Goal: Task Accomplishment & Management: Manage account settings

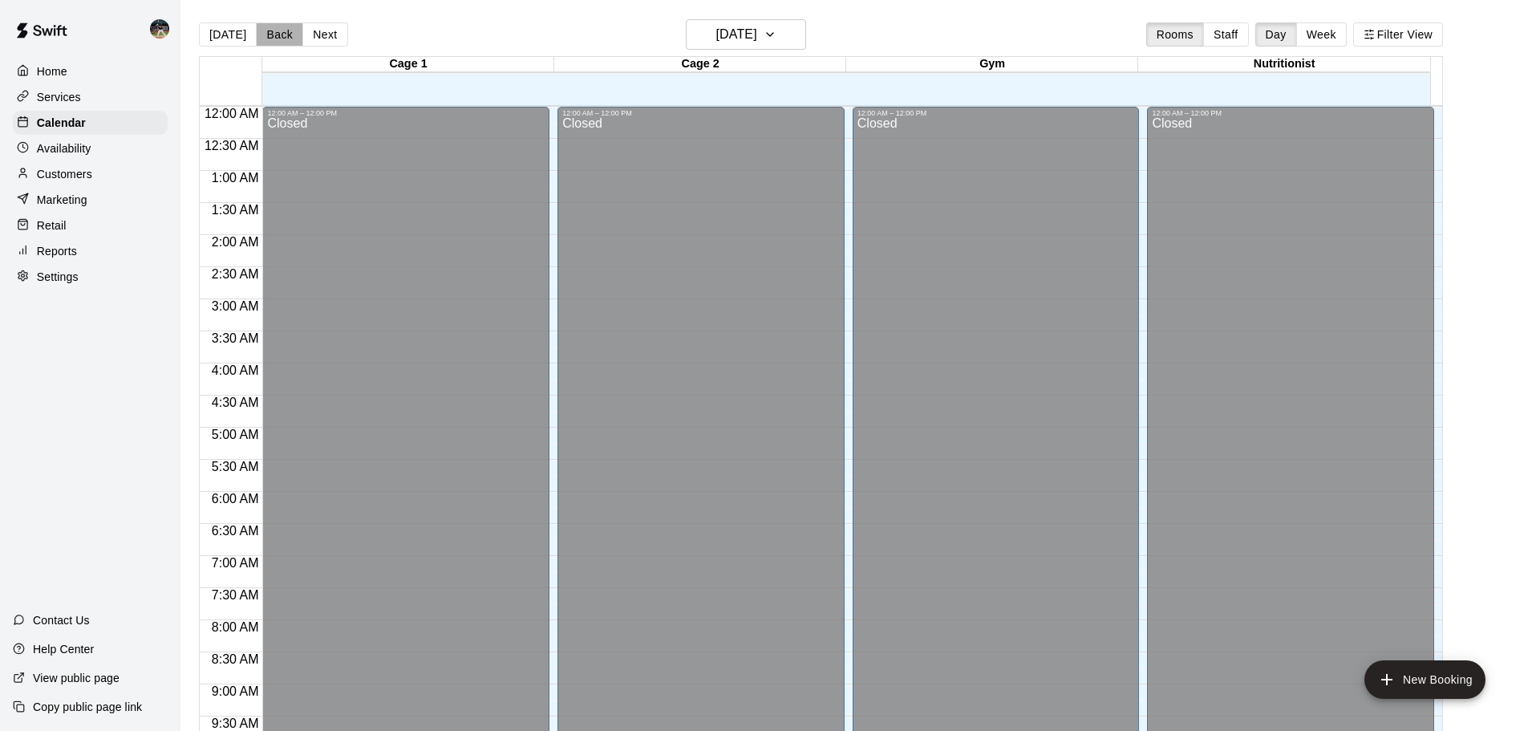
click at [295, 22] on button "Back" at bounding box center [279, 34] width 47 height 24
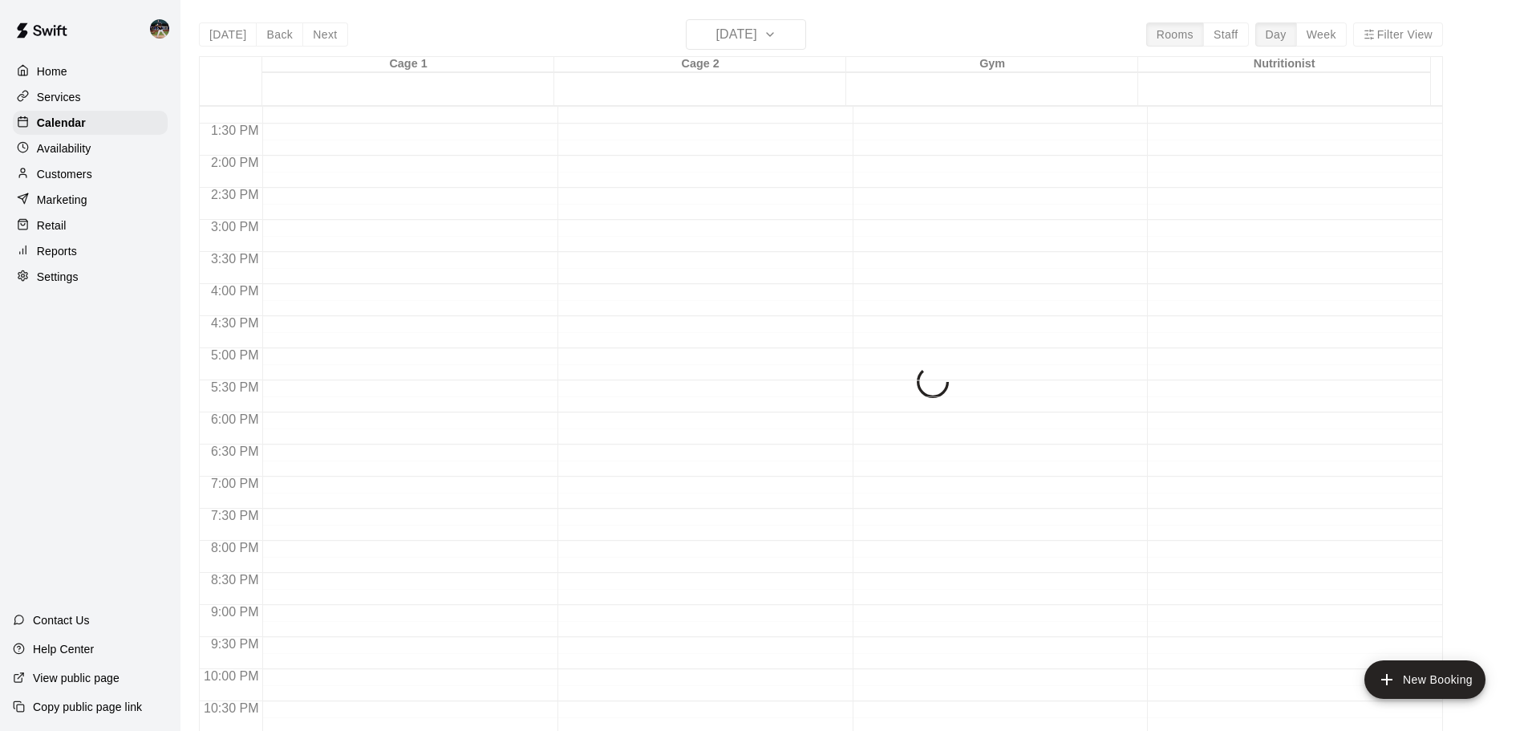
click at [306, 24] on div "[DATE] Back [DATE][DATE] Rooms Staff Day Week Filter View Cage 1 11 Thu Cage 2 …" at bounding box center [821, 384] width 1244 height 731
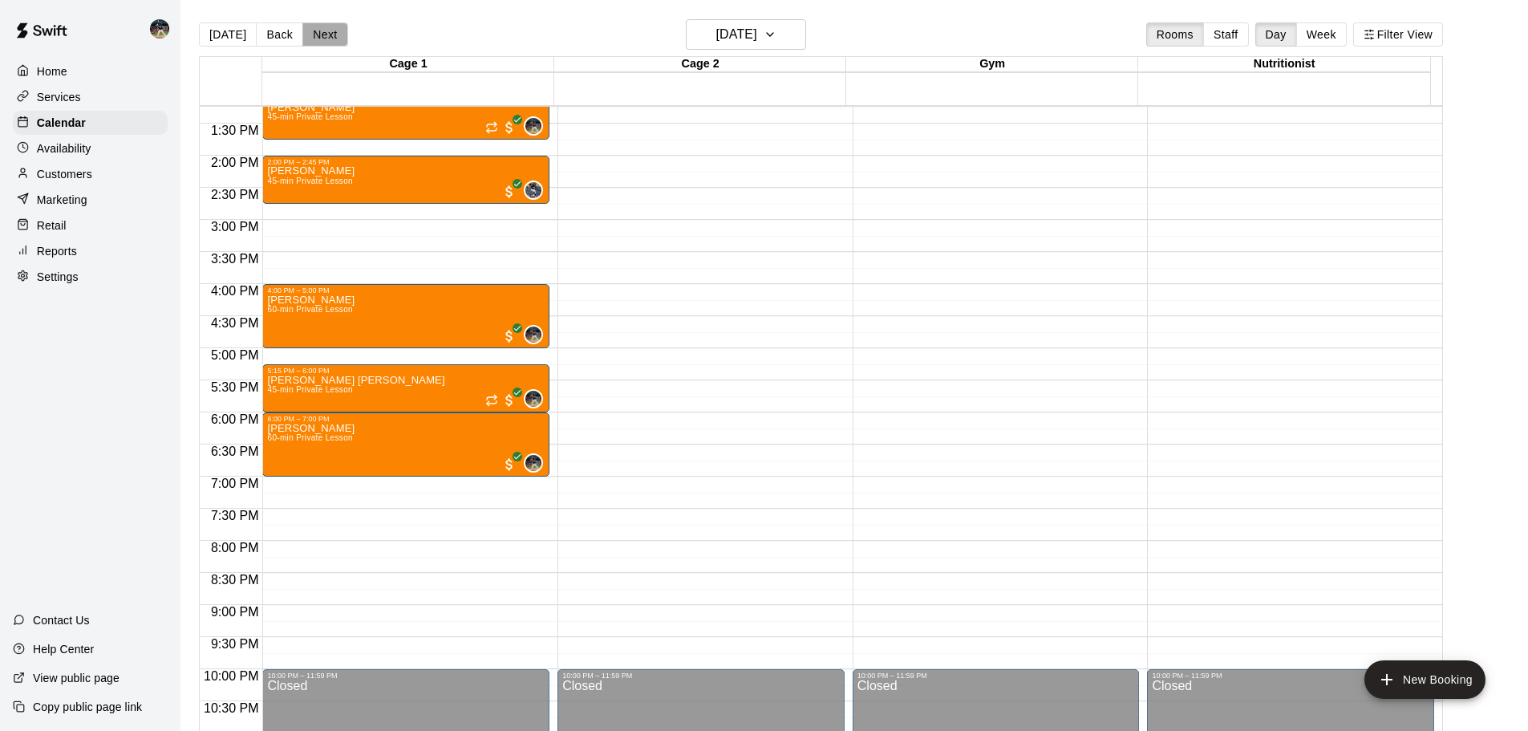
click at [311, 29] on button "Next" at bounding box center [324, 34] width 45 height 24
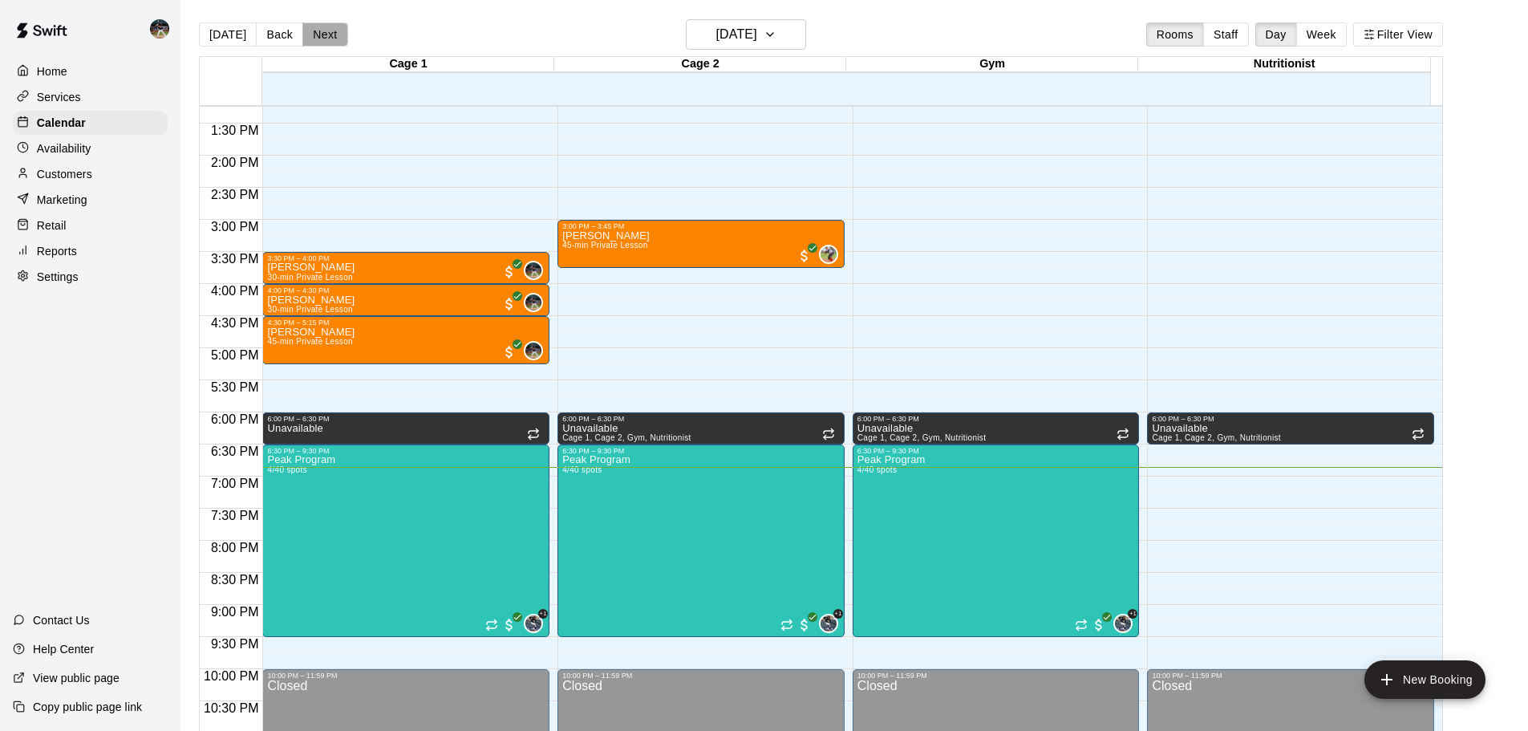
click at [321, 35] on button "Next" at bounding box center [324, 34] width 45 height 24
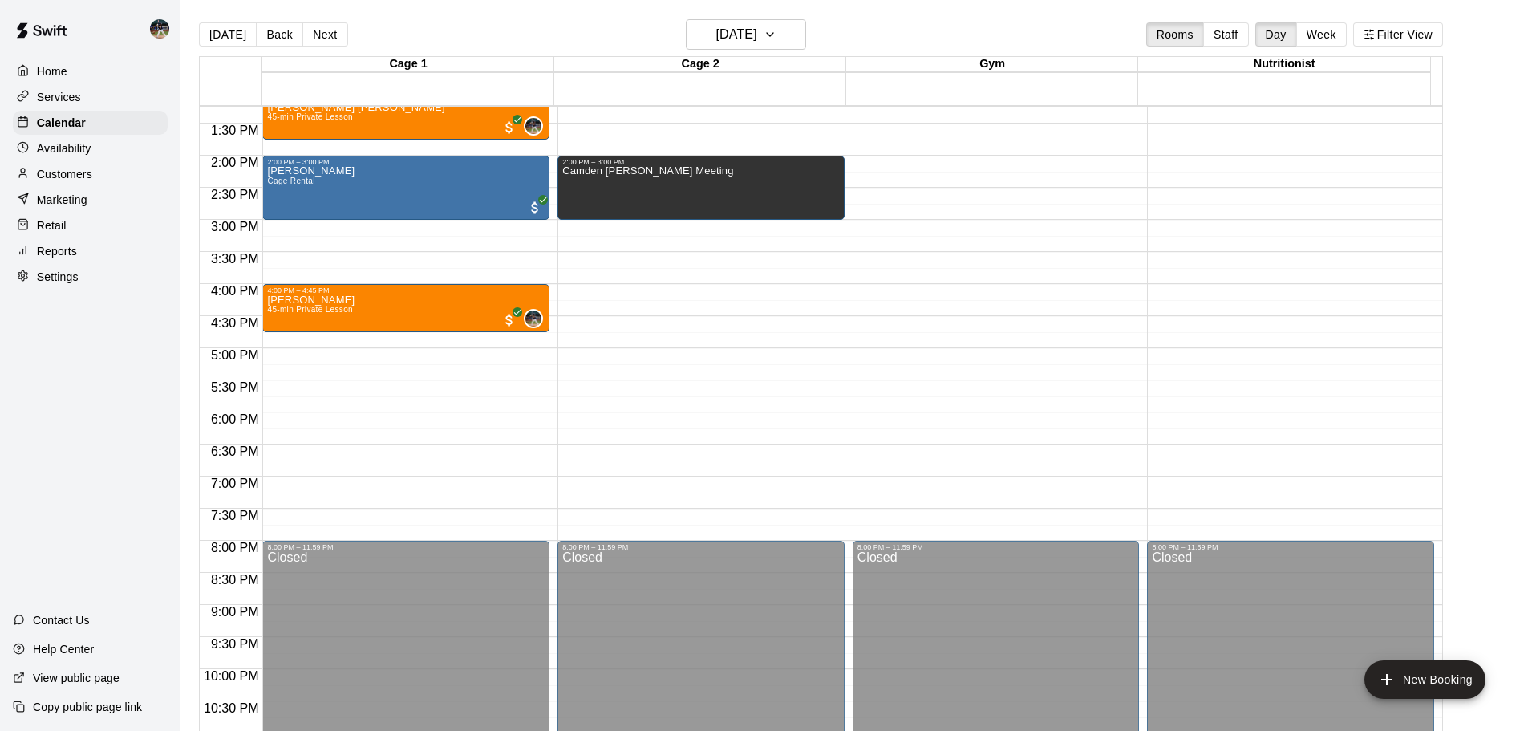
click at [1358, 32] on div "Rooms Staff Day Week Filter View" at bounding box center [1295, 34] width 297 height 24
click at [1347, 35] on button "Week" at bounding box center [1322, 34] width 51 height 24
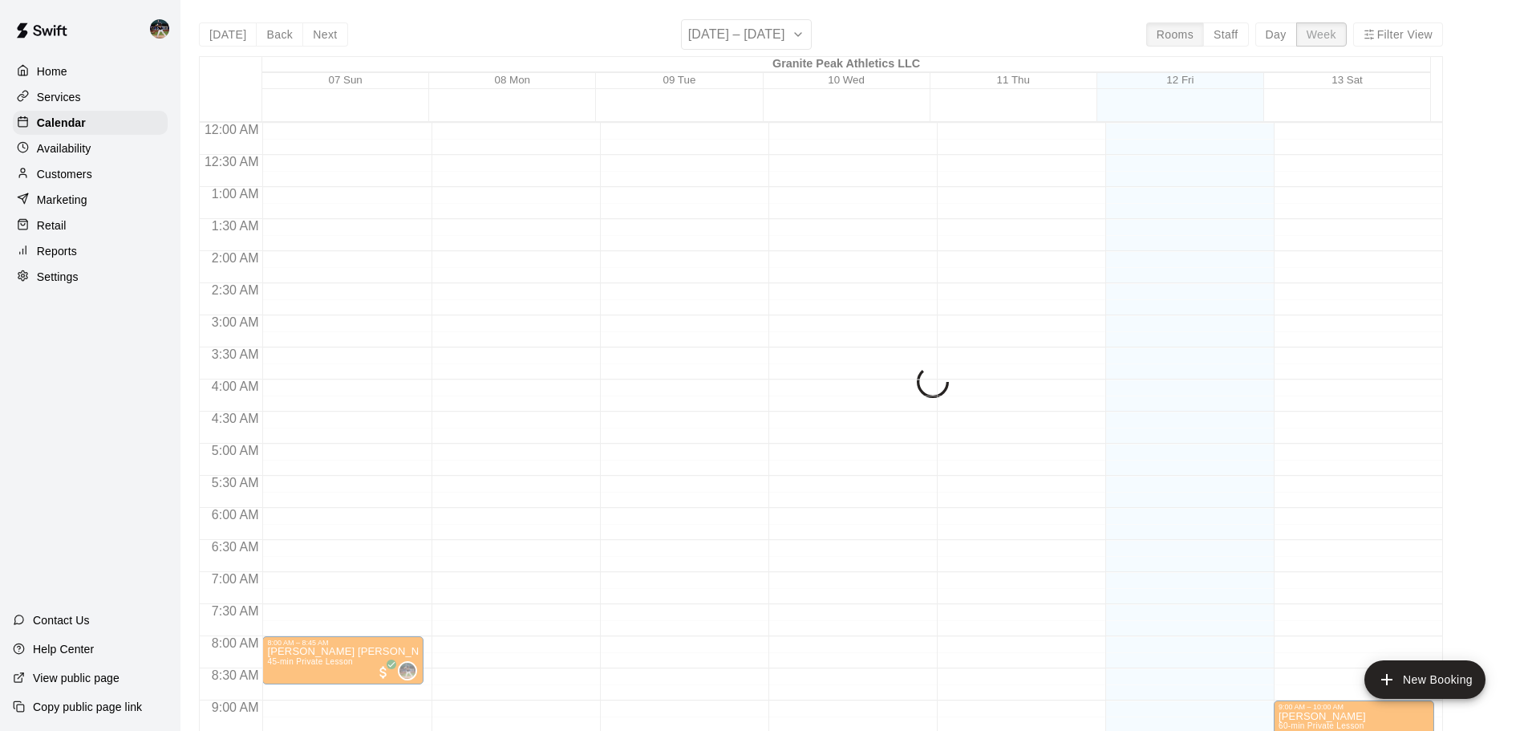
scroll to position [916, 0]
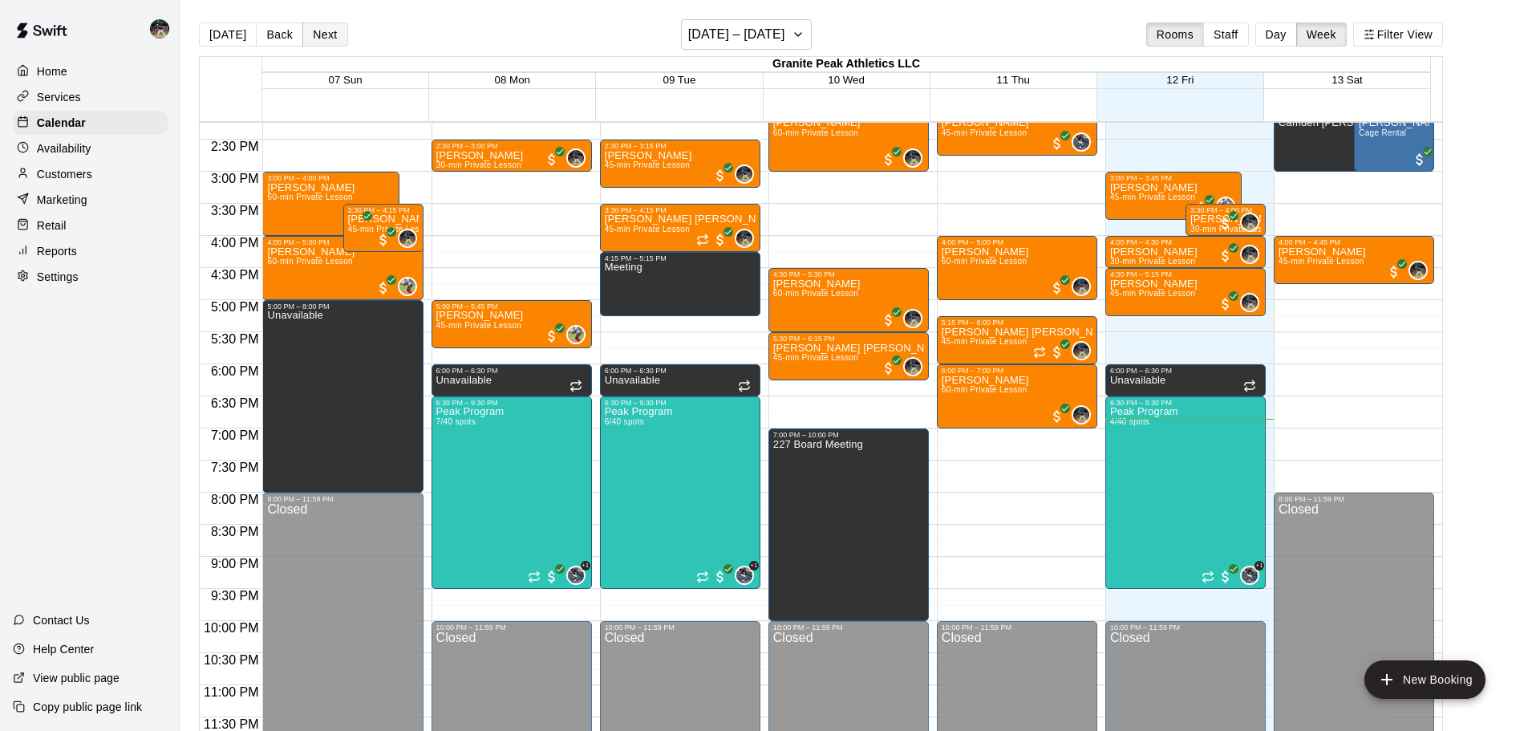
click at [320, 35] on button "Next" at bounding box center [324, 34] width 45 height 24
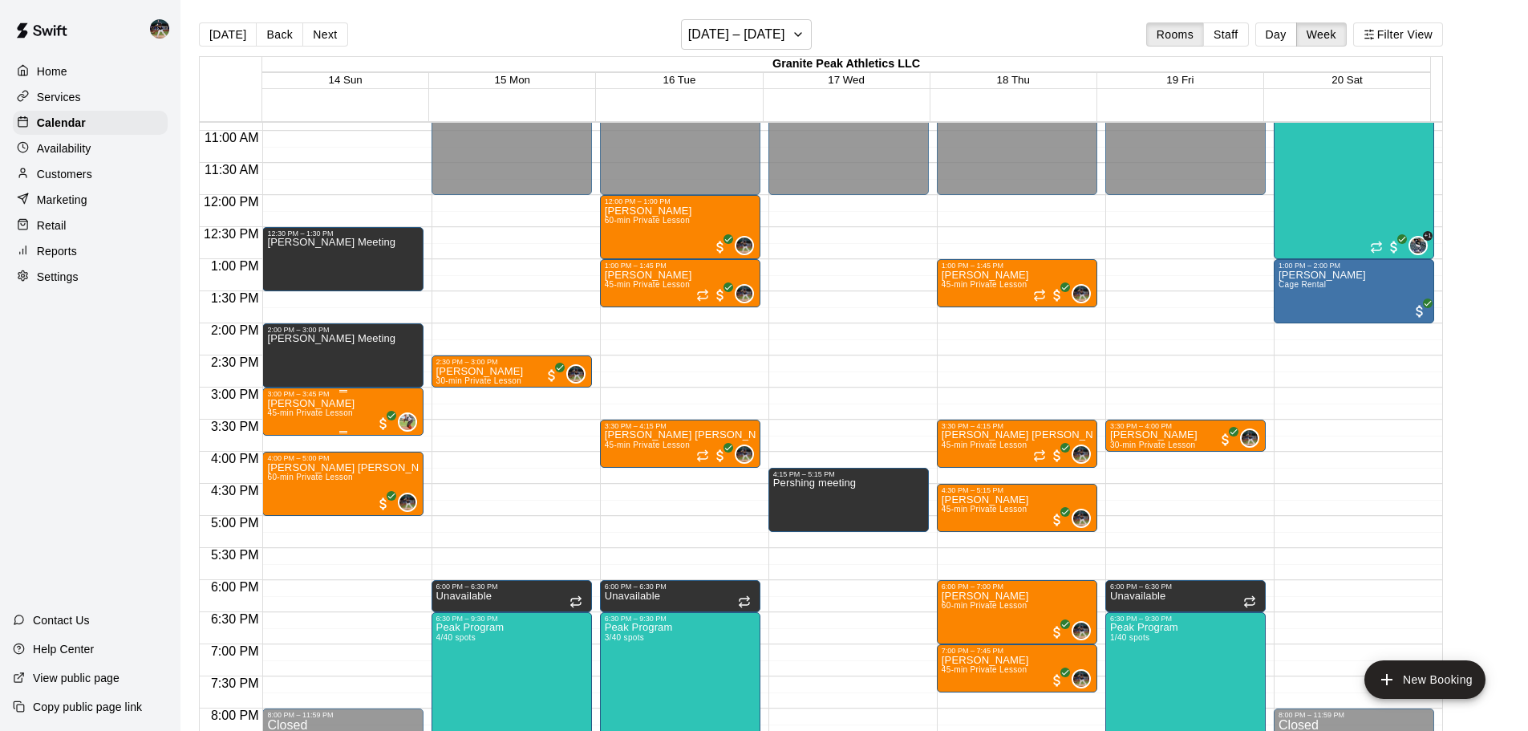
scroll to position [676, 0]
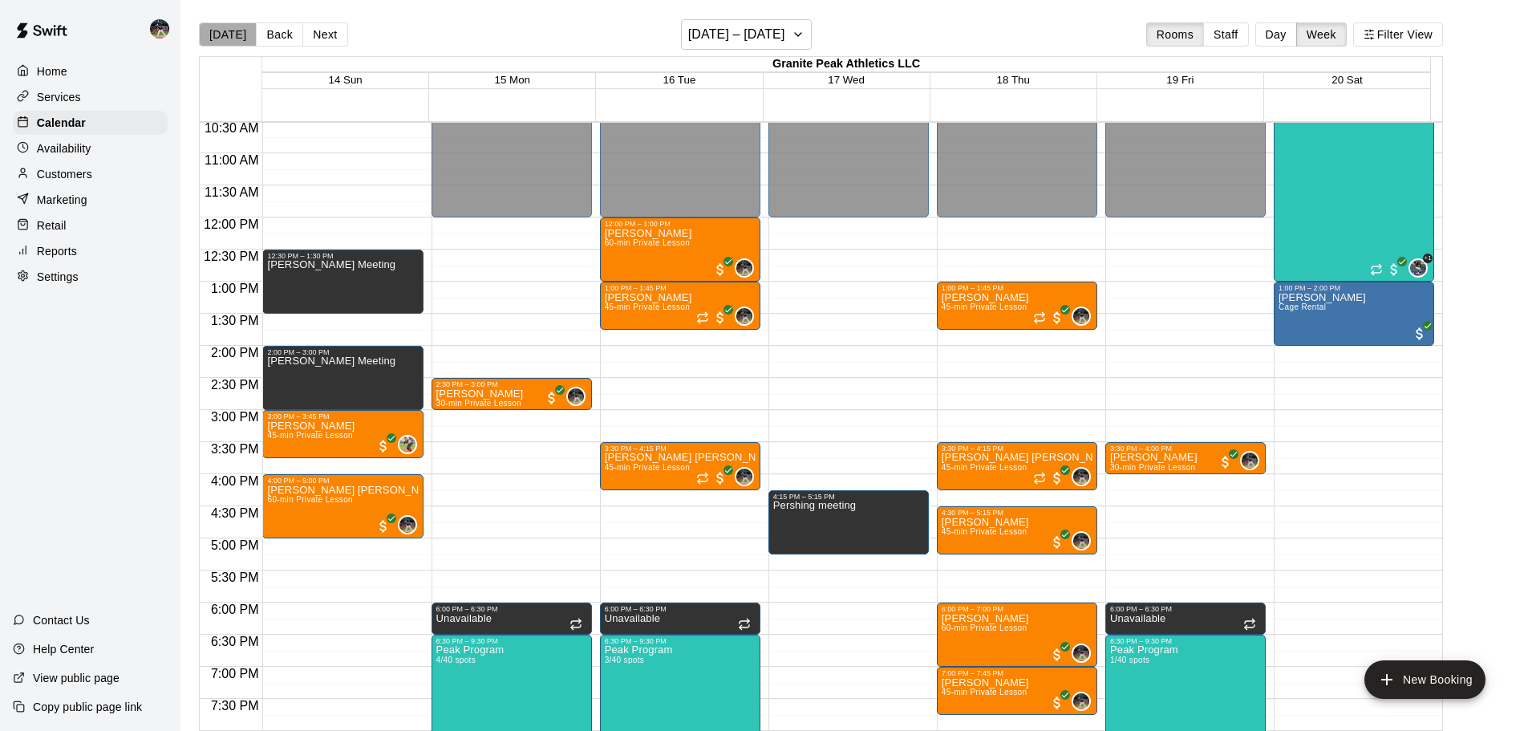
click at [229, 32] on button "[DATE]" at bounding box center [228, 34] width 58 height 24
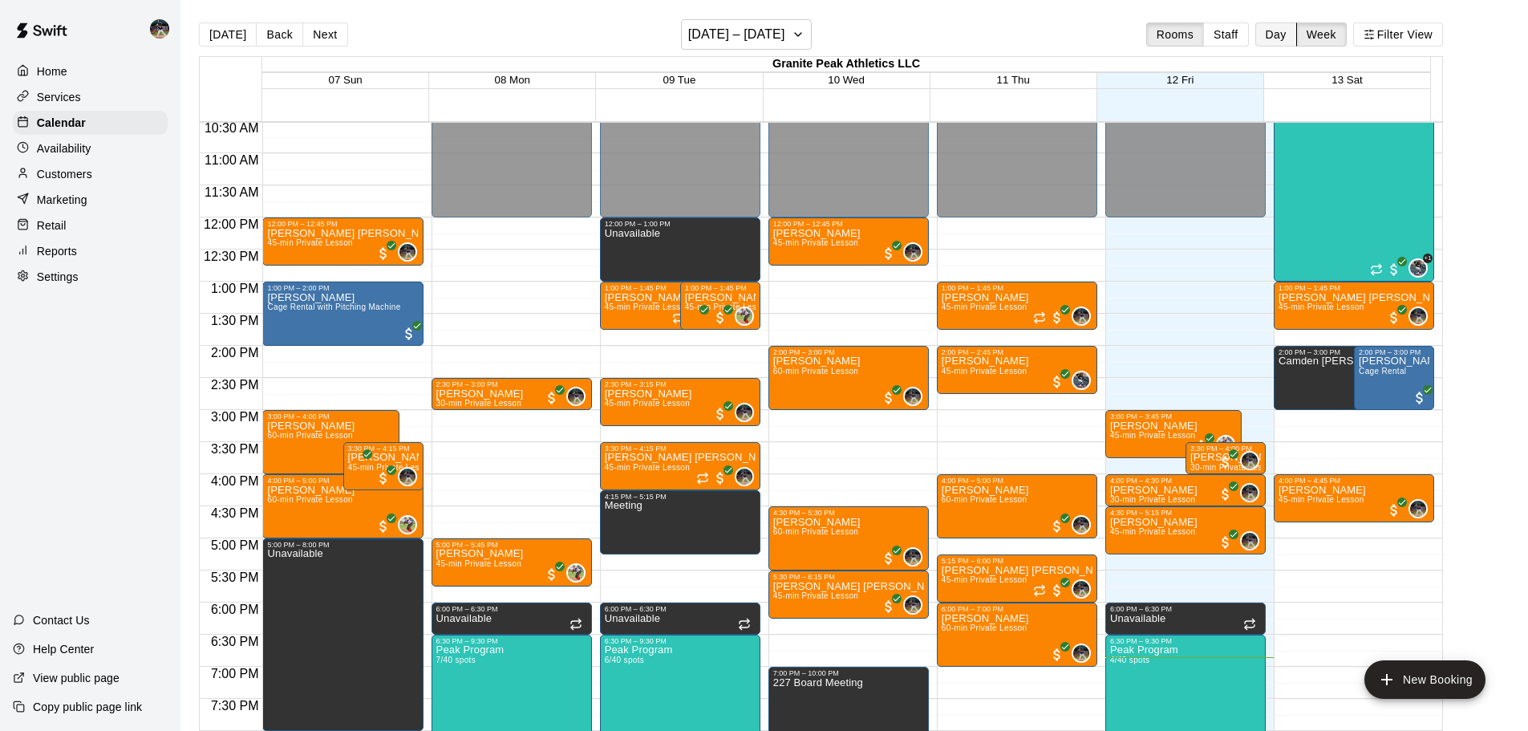
click at [1295, 38] on button "Day" at bounding box center [1277, 34] width 42 height 24
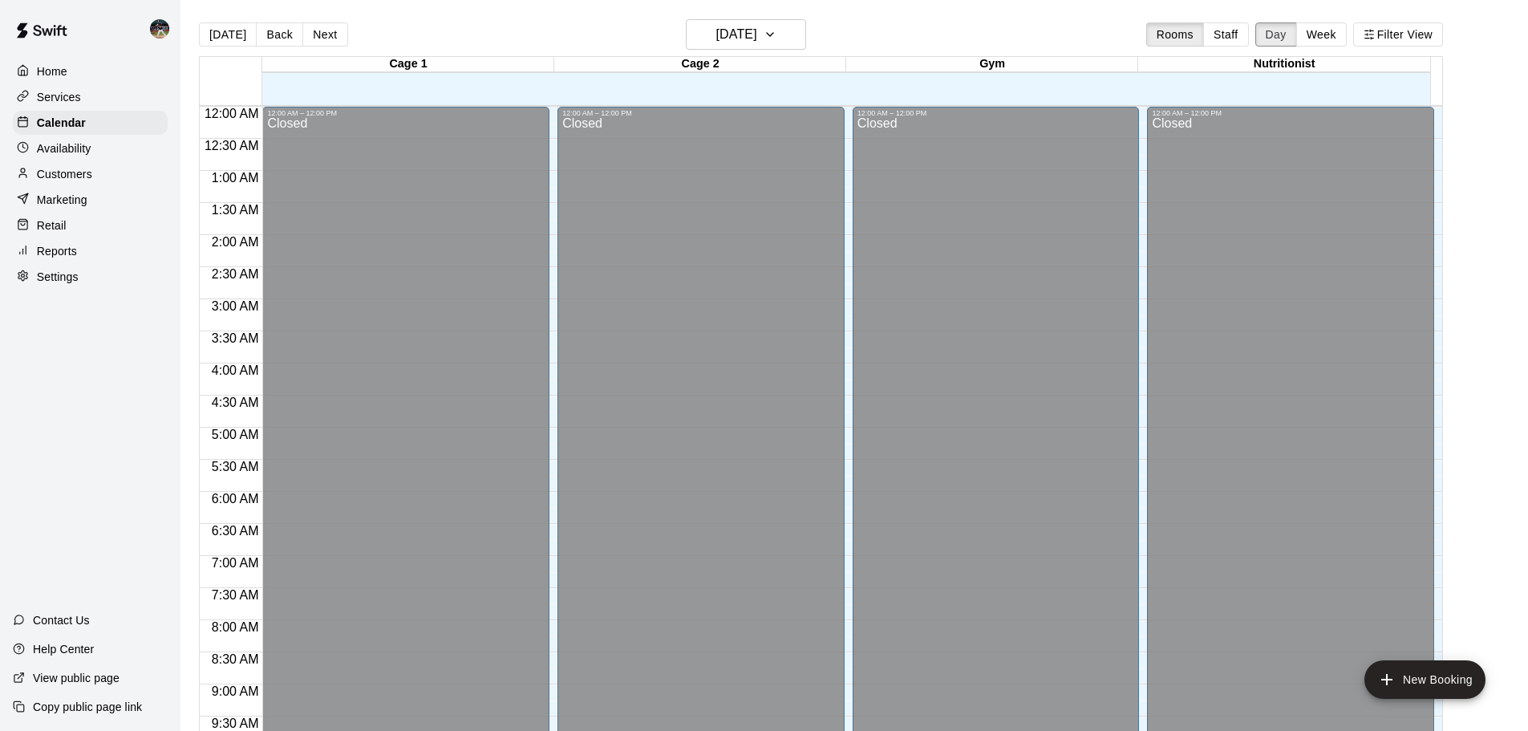
scroll to position [899, 0]
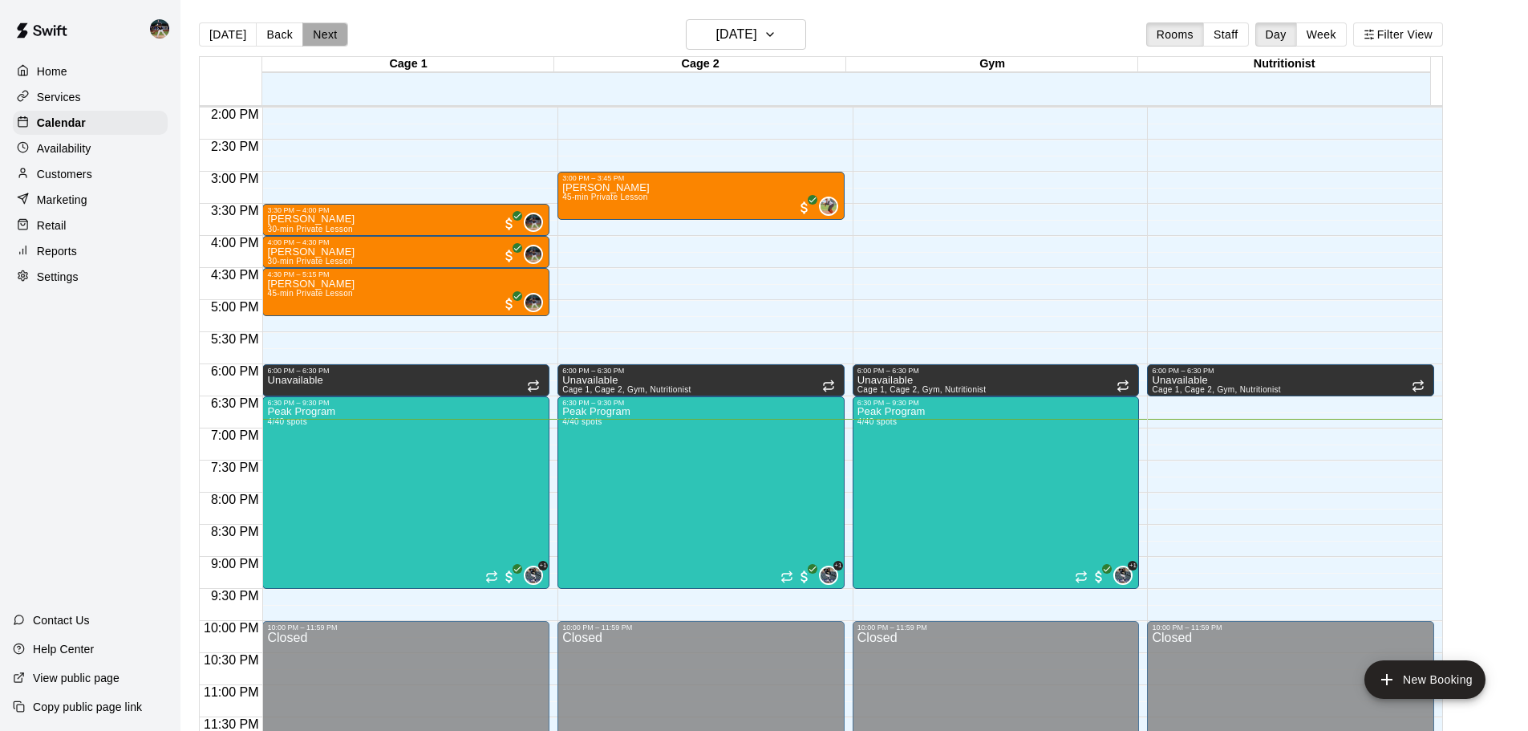
click at [314, 29] on button "Next" at bounding box center [324, 34] width 45 height 24
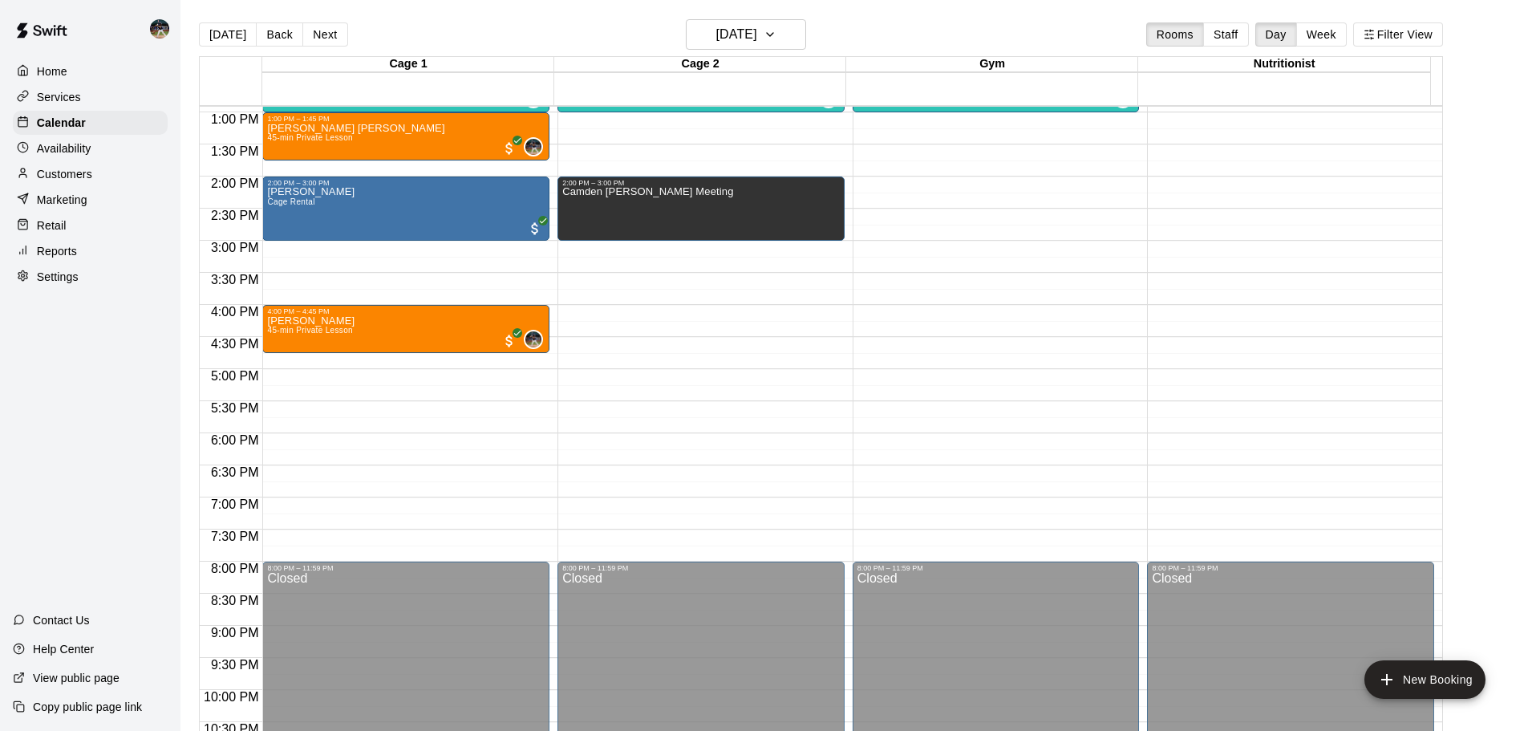
scroll to position [739, 0]
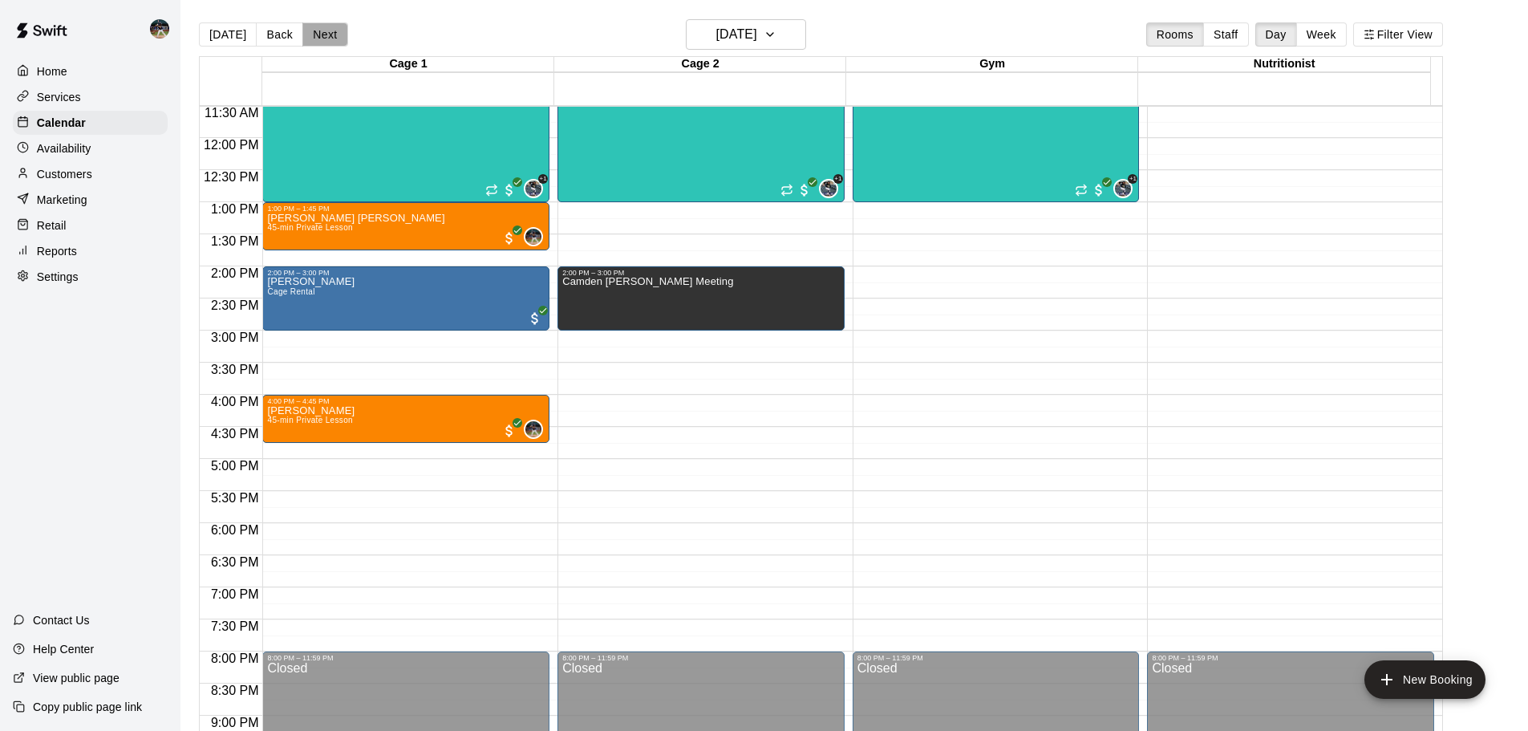
click at [337, 26] on button "Next" at bounding box center [324, 34] width 45 height 24
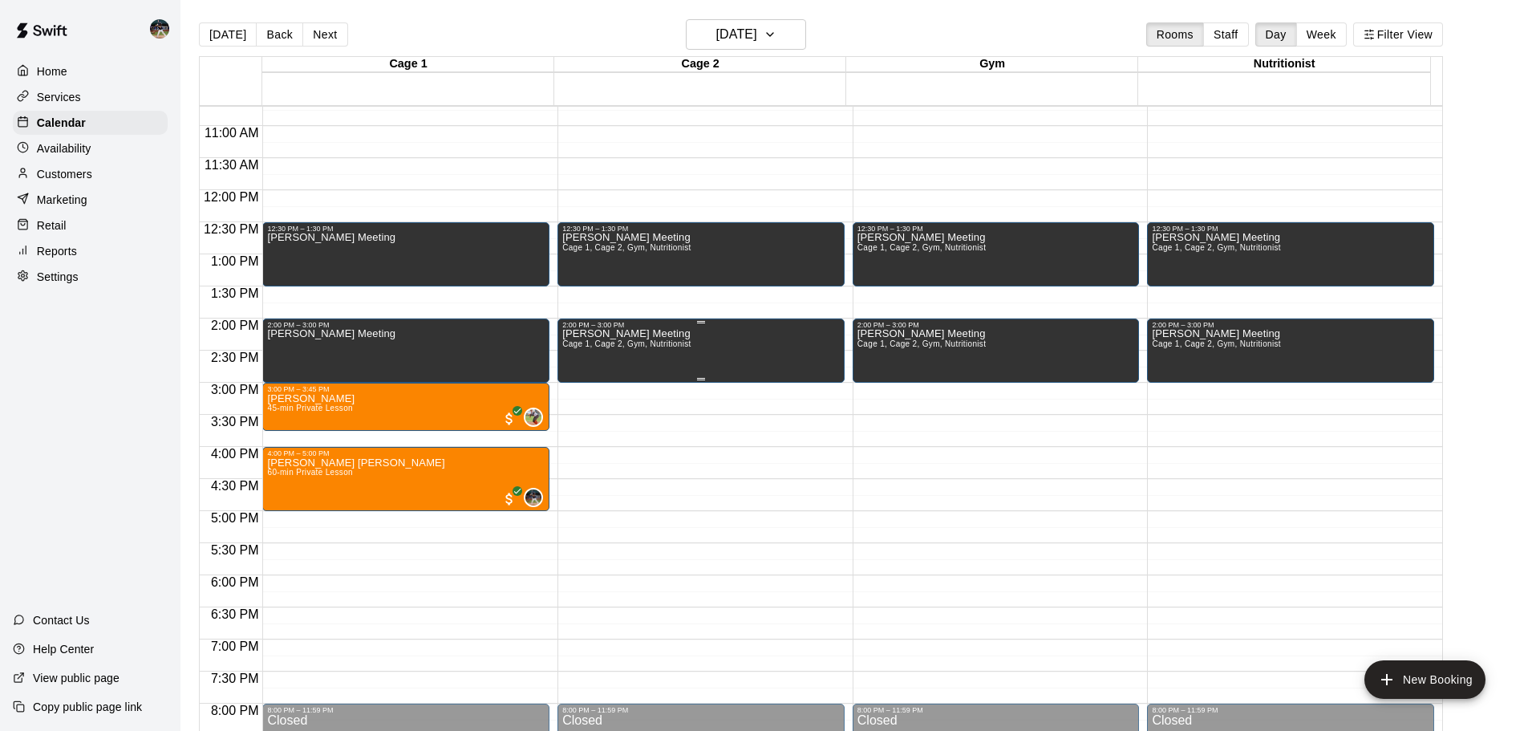
scroll to position [659, 0]
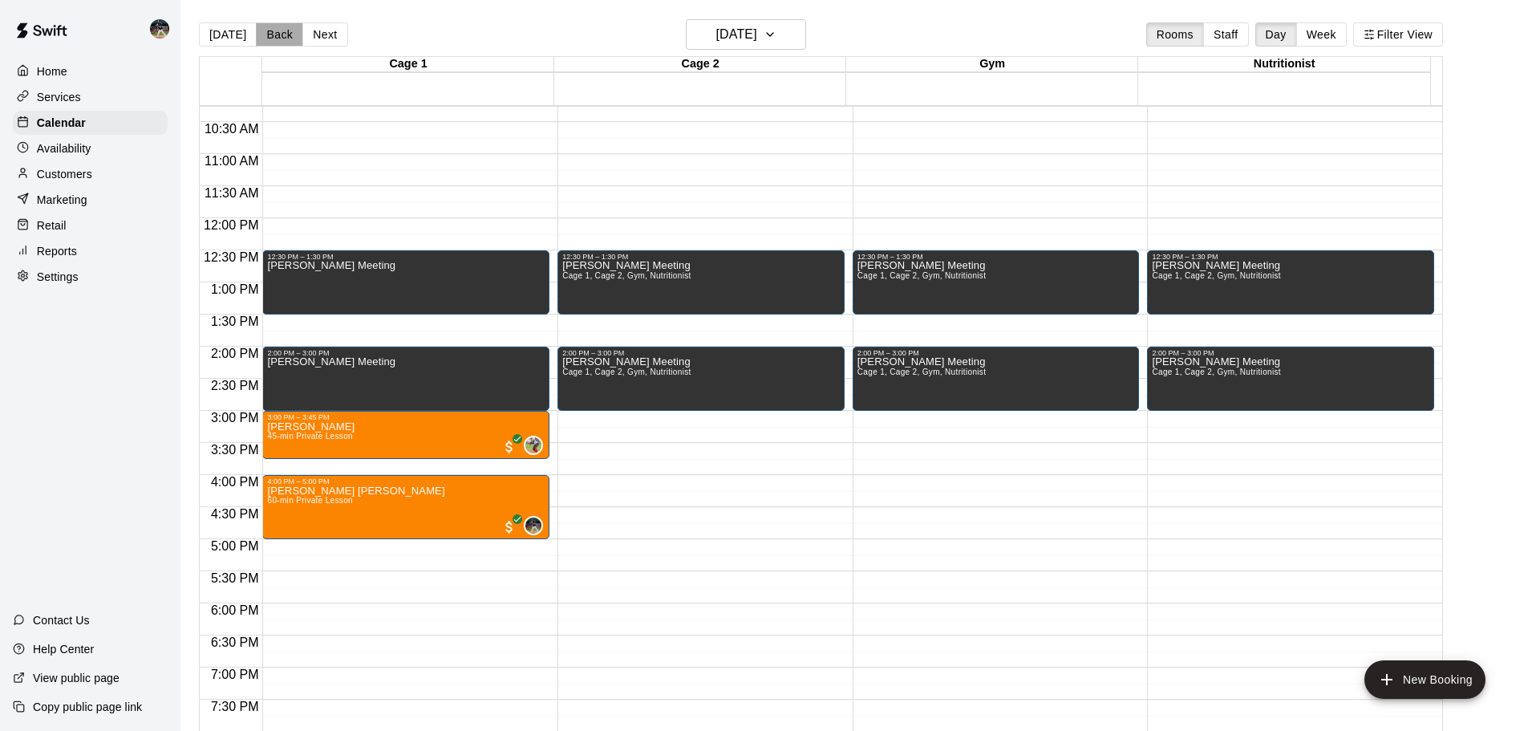
click at [271, 26] on button "Back" at bounding box center [279, 34] width 47 height 24
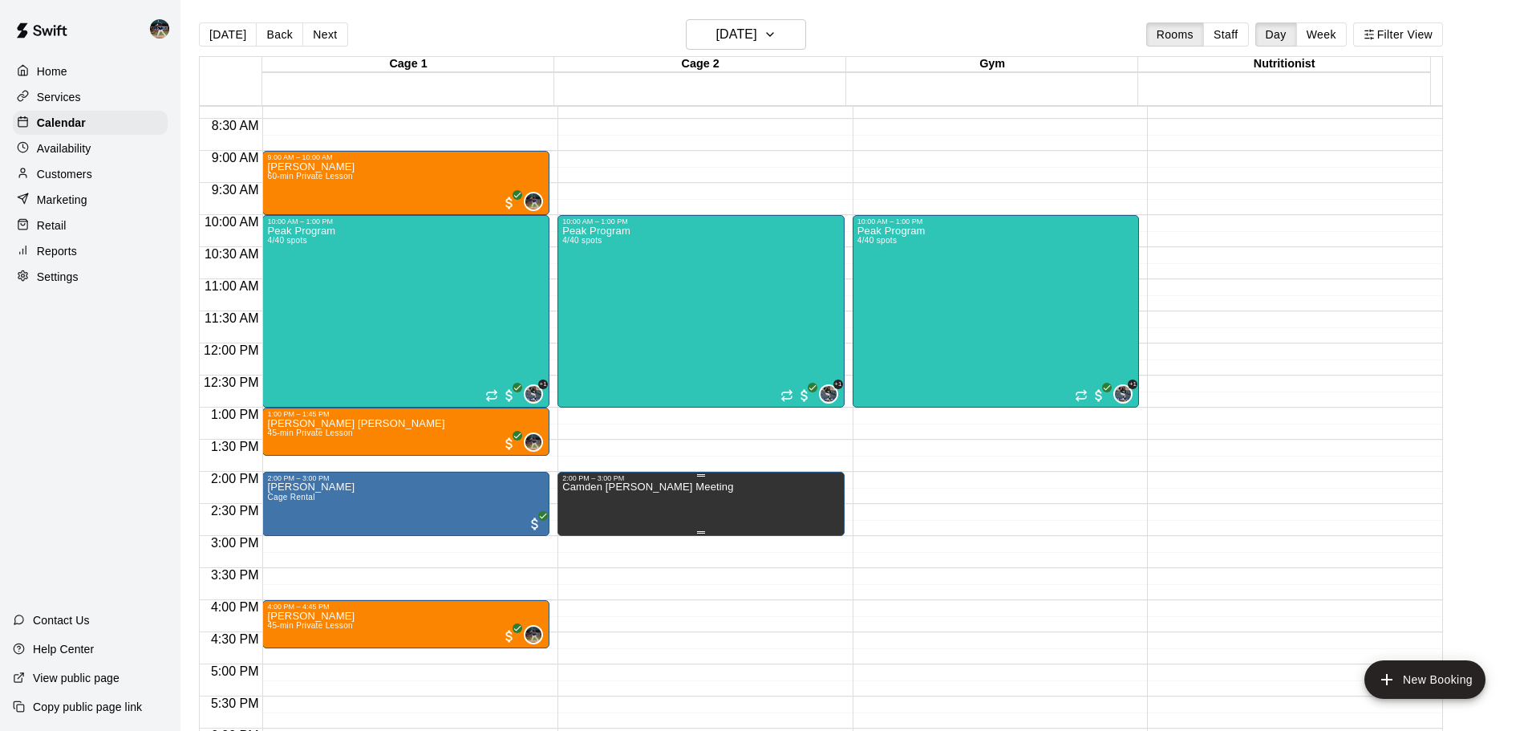
scroll to position [498, 0]
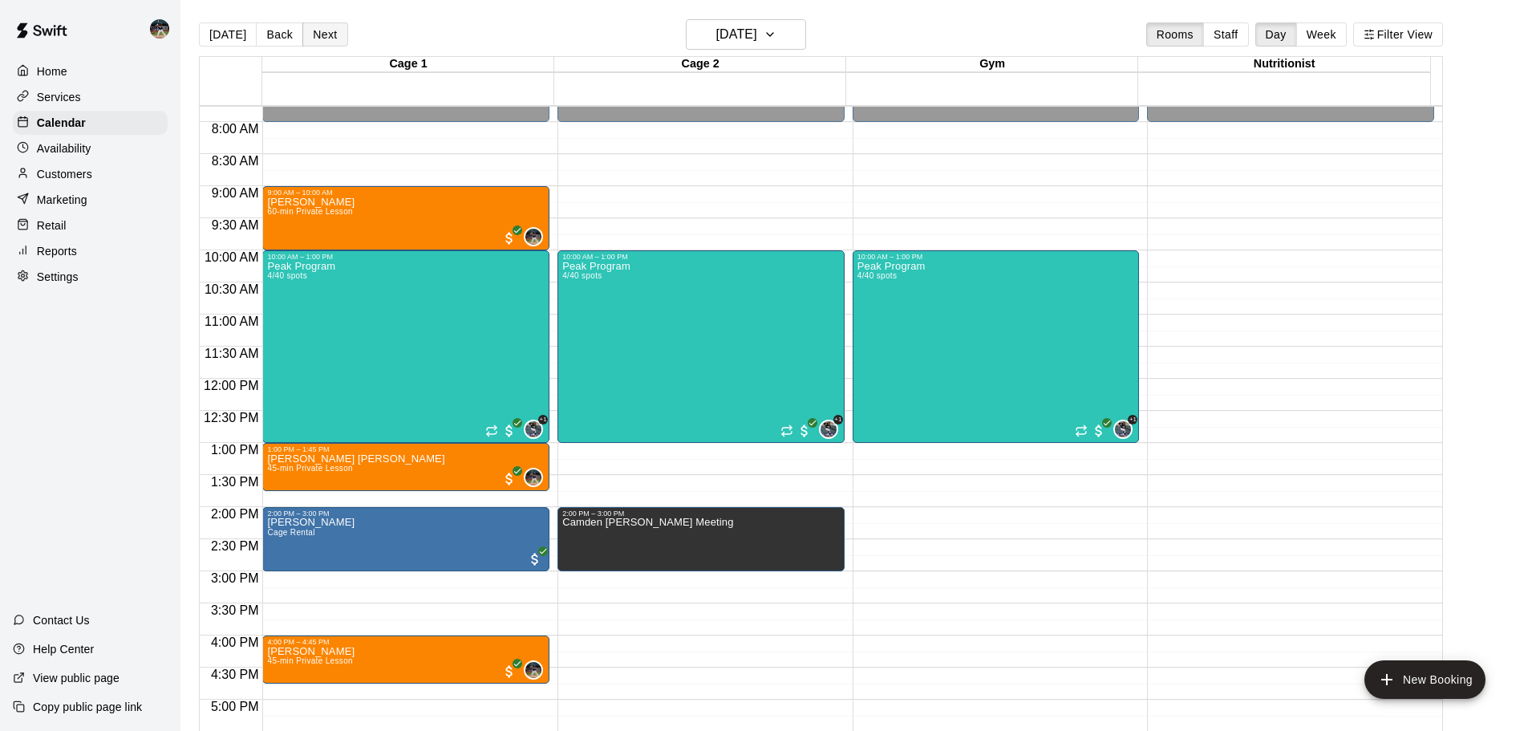
click at [323, 43] on button "Next" at bounding box center [324, 34] width 45 height 24
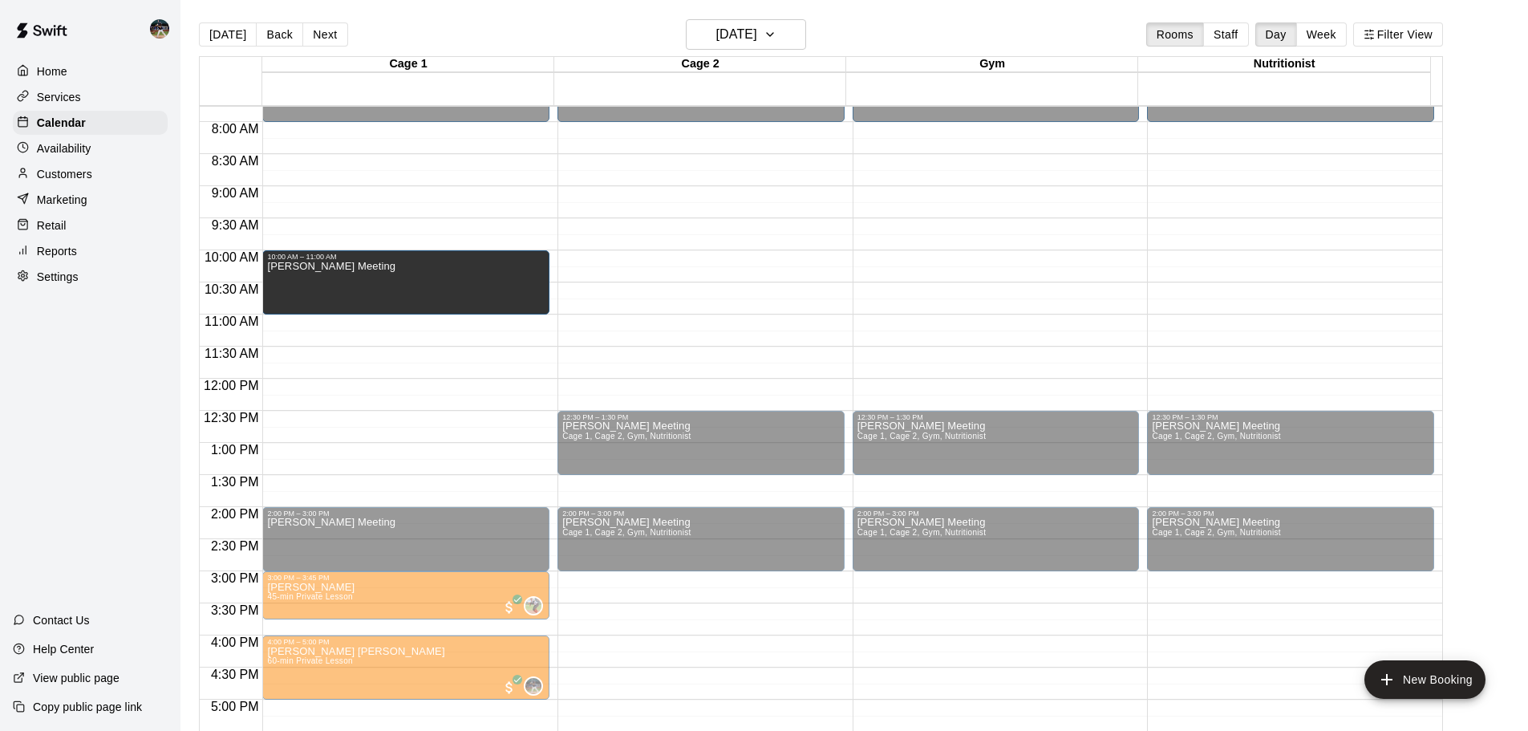
drag, startPoint x: 351, startPoint y: 445, endPoint x: 350, endPoint y: 290, distance: 155.7
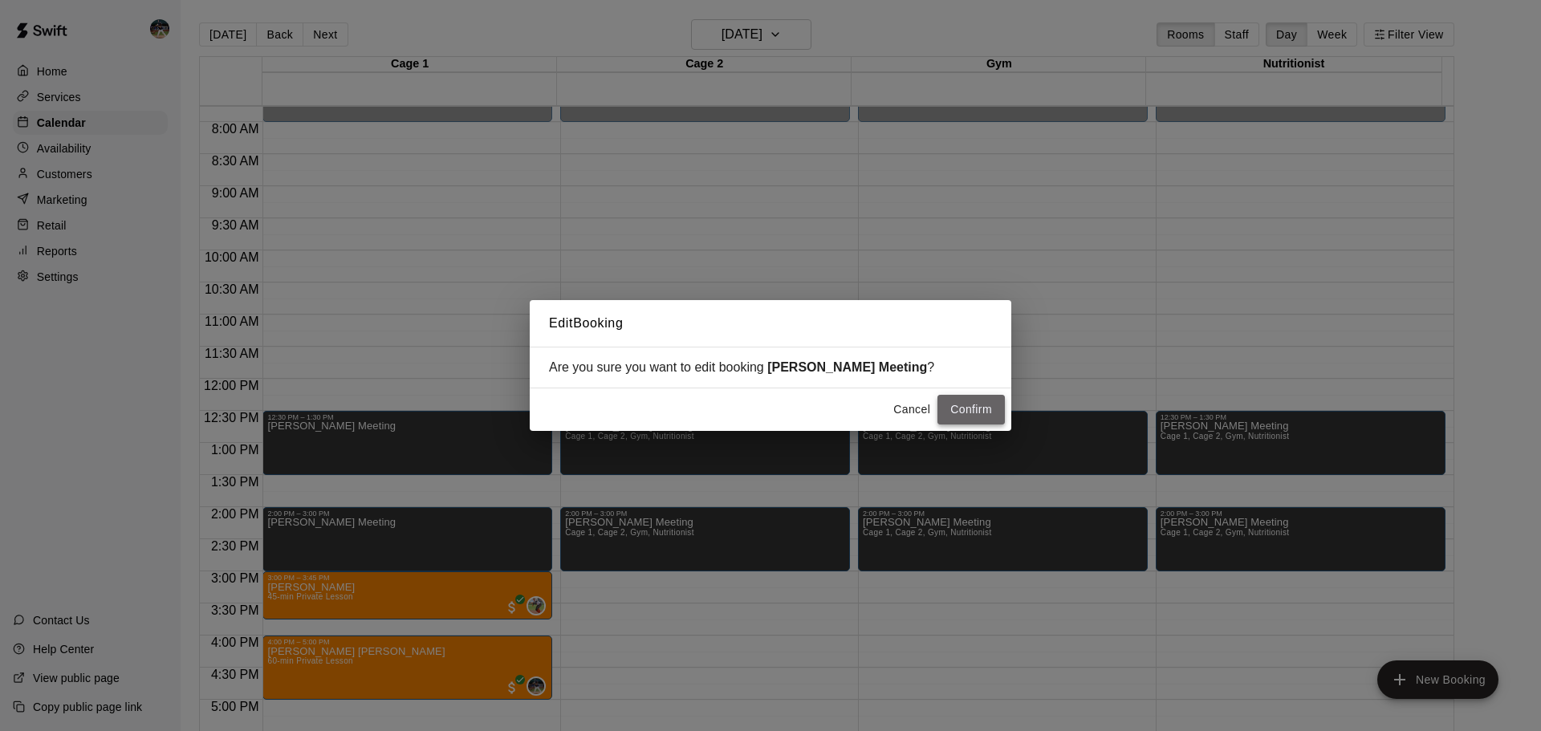
click at [992, 408] on button "Confirm" at bounding box center [970, 410] width 67 height 30
